Goal: Communication & Community: Answer question/provide support

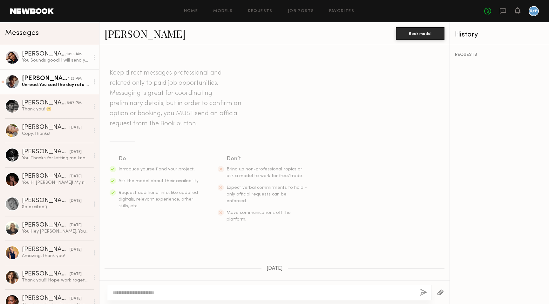
scroll to position [1157, 0]
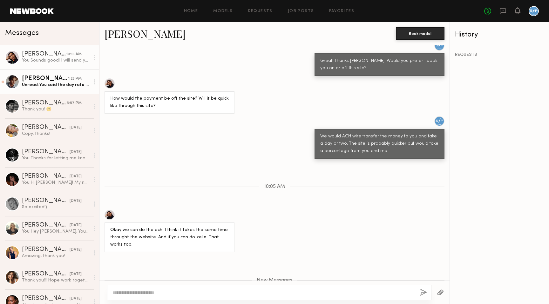
click at [50, 87] on div "Unread: You said the day rate was in your budget?" at bounding box center [56, 85] width 68 height 6
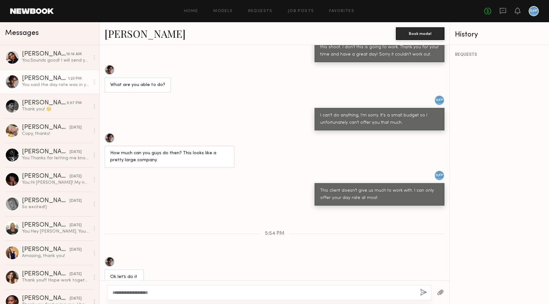
scroll to position [1680, 0]
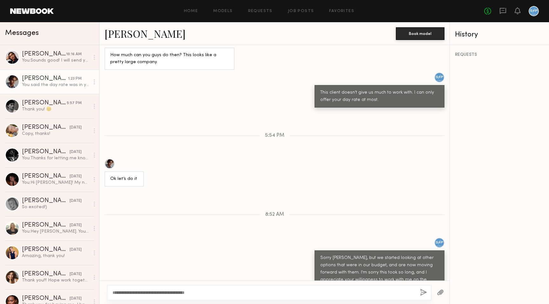
type textarea "**********"
click at [422, 292] on button "button" at bounding box center [423, 293] width 7 height 8
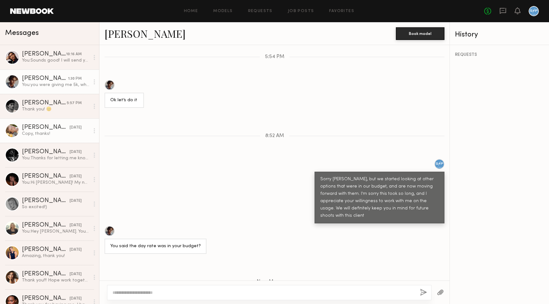
click at [47, 135] on div "Copy, thanks!" at bounding box center [56, 134] width 68 height 6
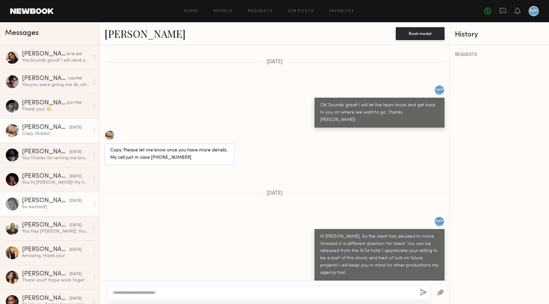
click at [44, 198] on div "[PERSON_NAME]" at bounding box center [46, 201] width 48 height 6
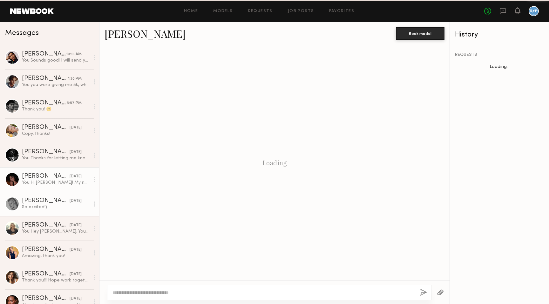
scroll to position [287, 0]
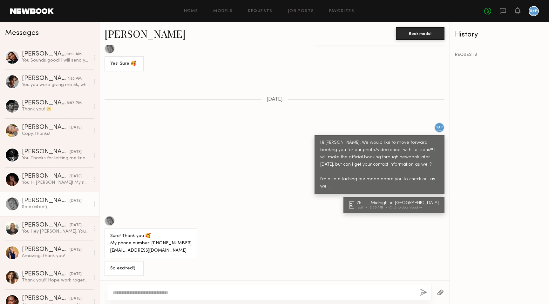
click at [156, 37] on link "[PERSON_NAME]" at bounding box center [144, 34] width 81 height 14
click at [54, 58] on div "You: Sounds good! I will send you the contract and payment information. I will …" at bounding box center [56, 60] width 68 height 6
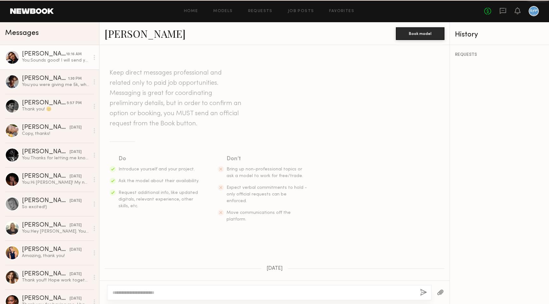
scroll to position [1109, 0]
